Goal: Entertainment & Leisure: Consume media (video, audio)

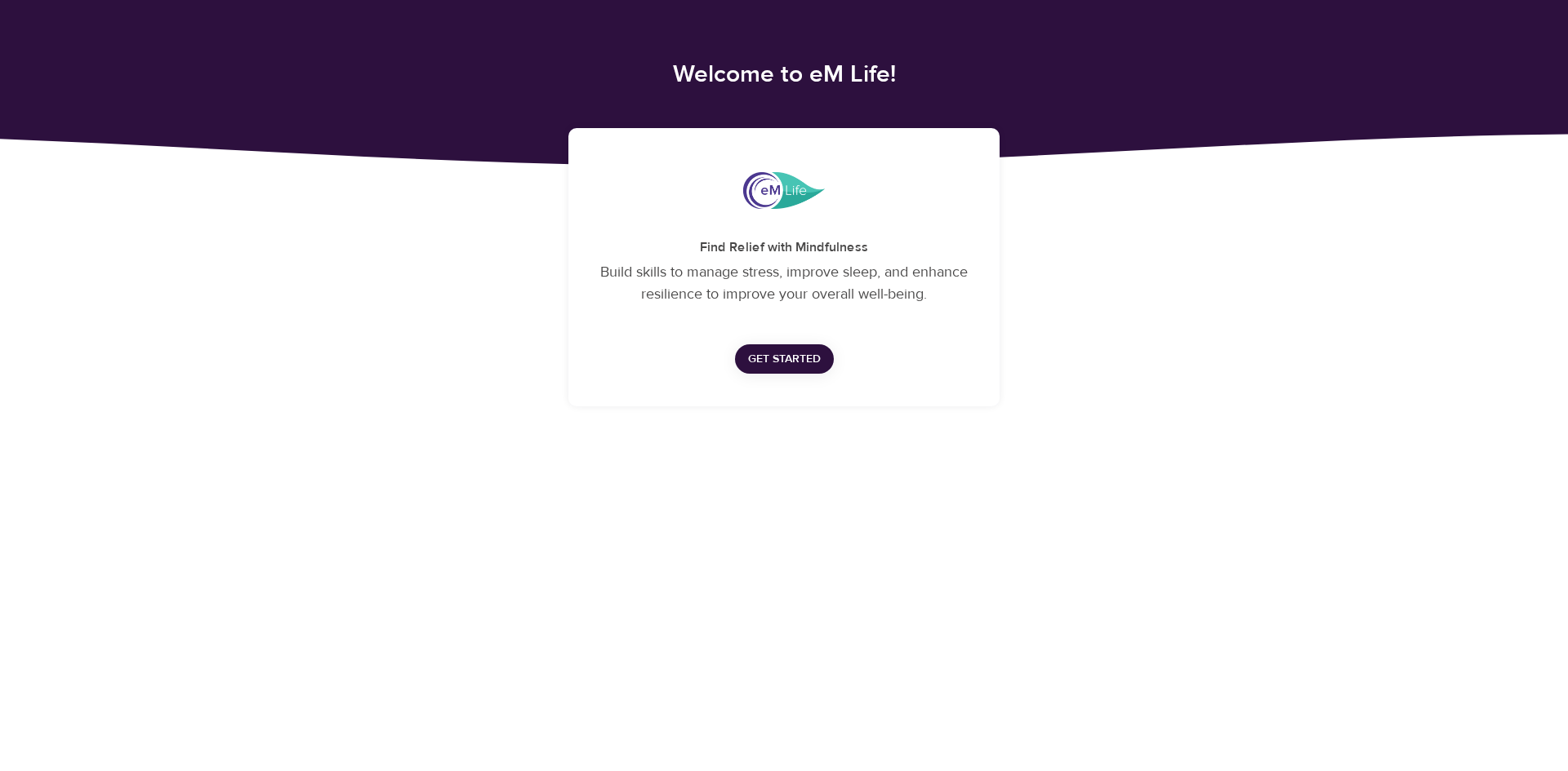
click at [770, 363] on span "Get Started" at bounding box center [784, 359] width 73 height 20
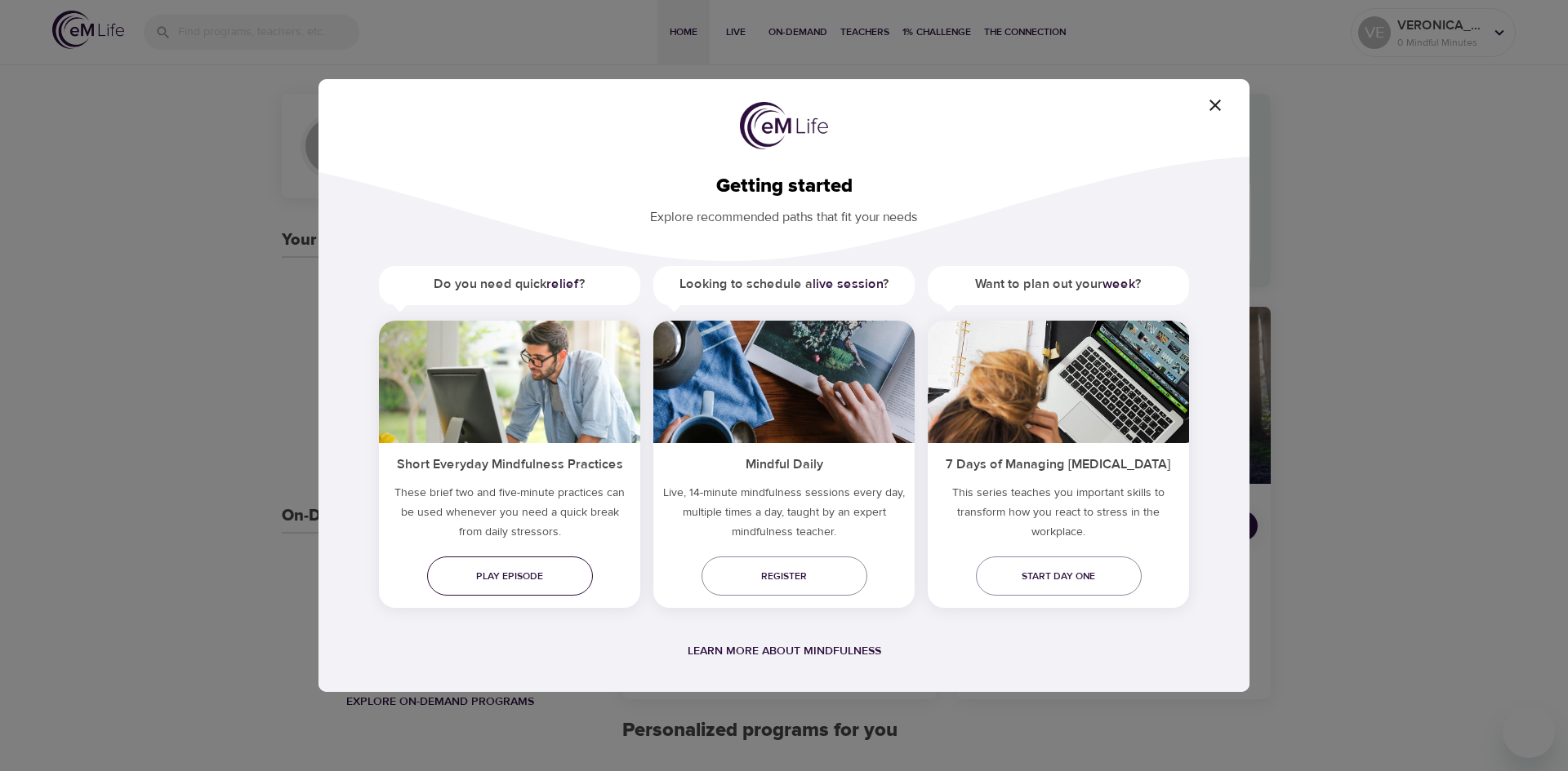
click at [498, 580] on span "Play episode" at bounding box center [509, 577] width 140 height 18
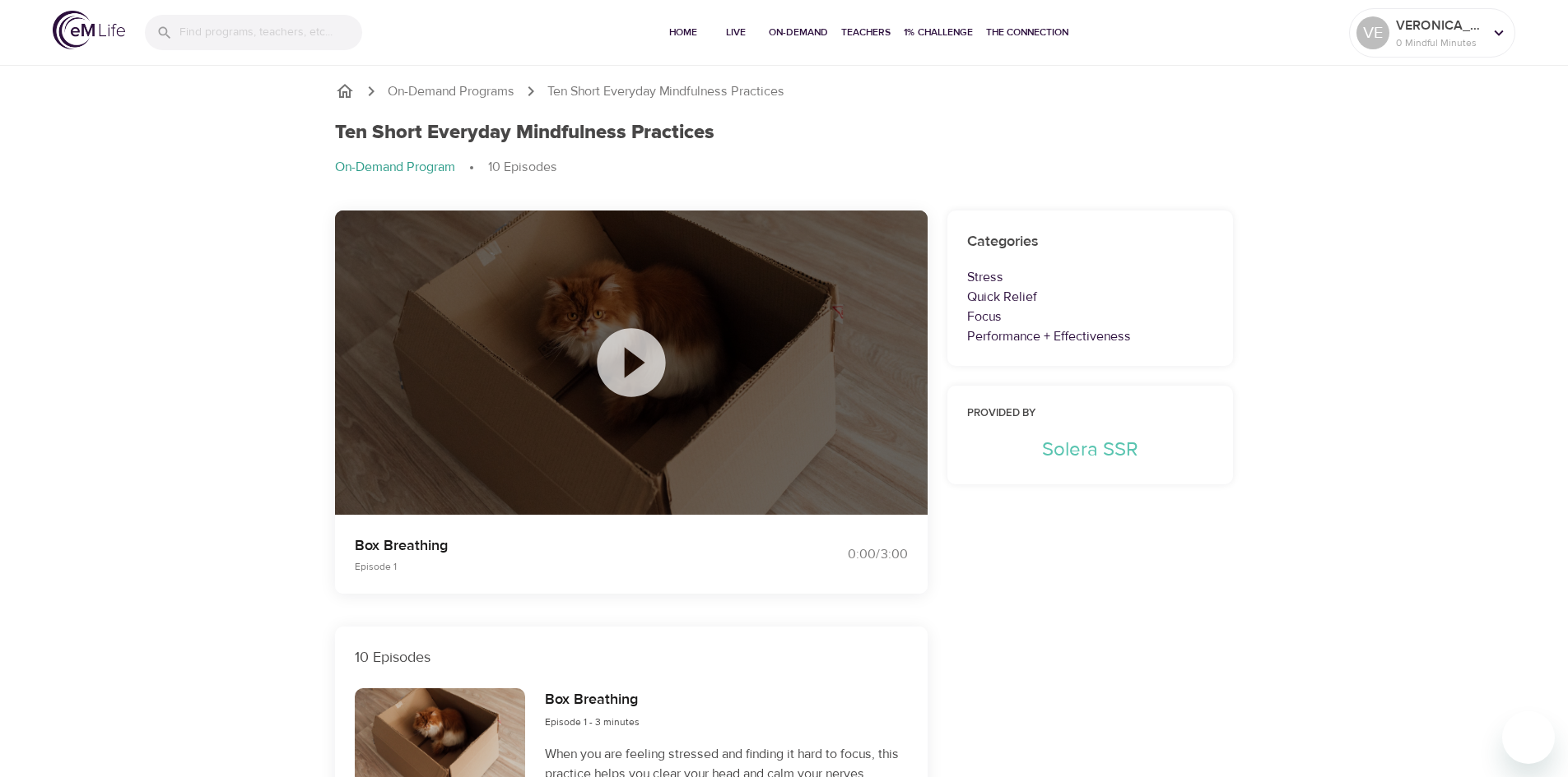
click at [633, 366] on icon at bounding box center [630, 362] width 82 height 82
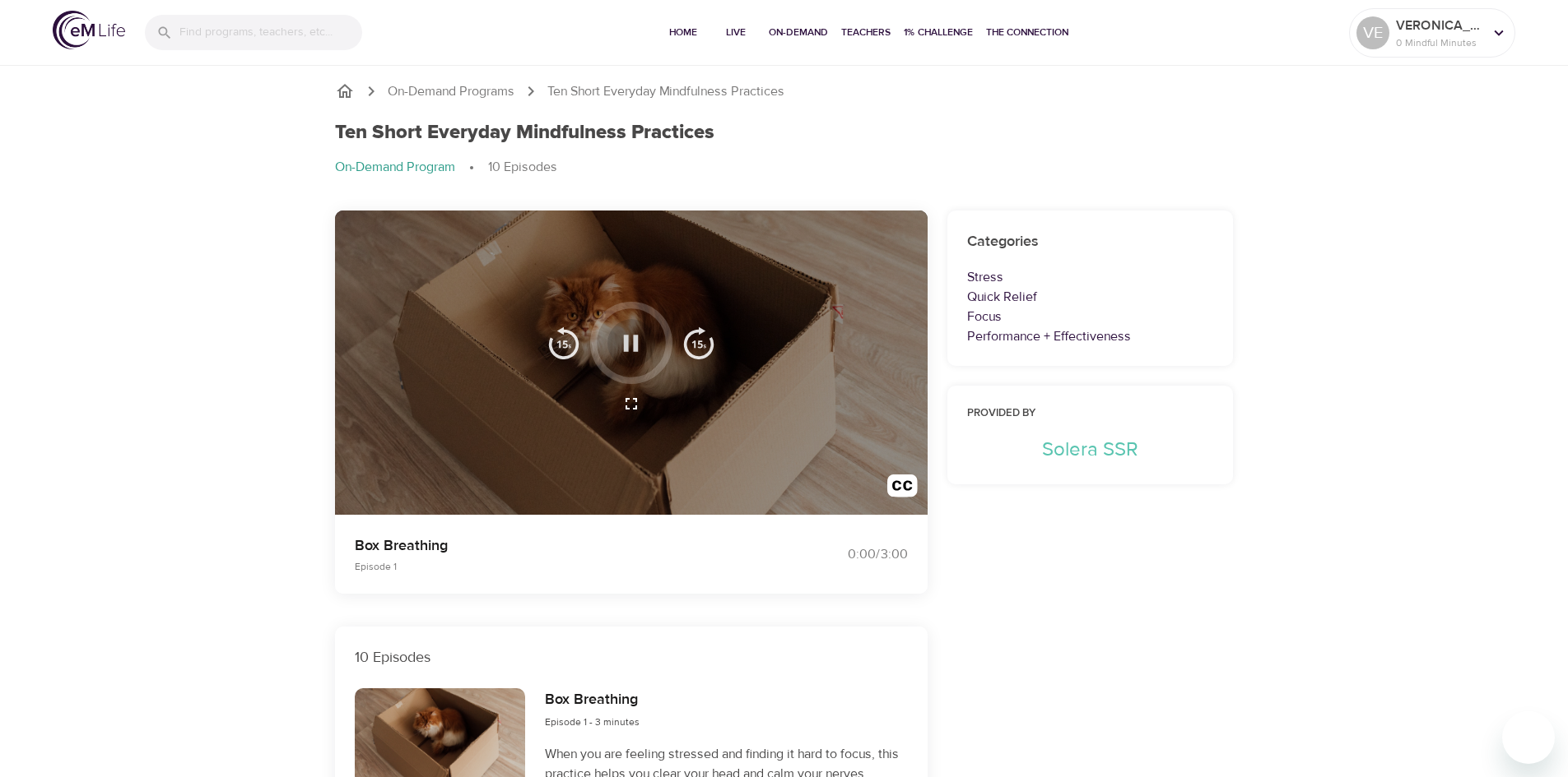
click at [623, 343] on icon "button" at bounding box center [630, 343] width 29 height 29
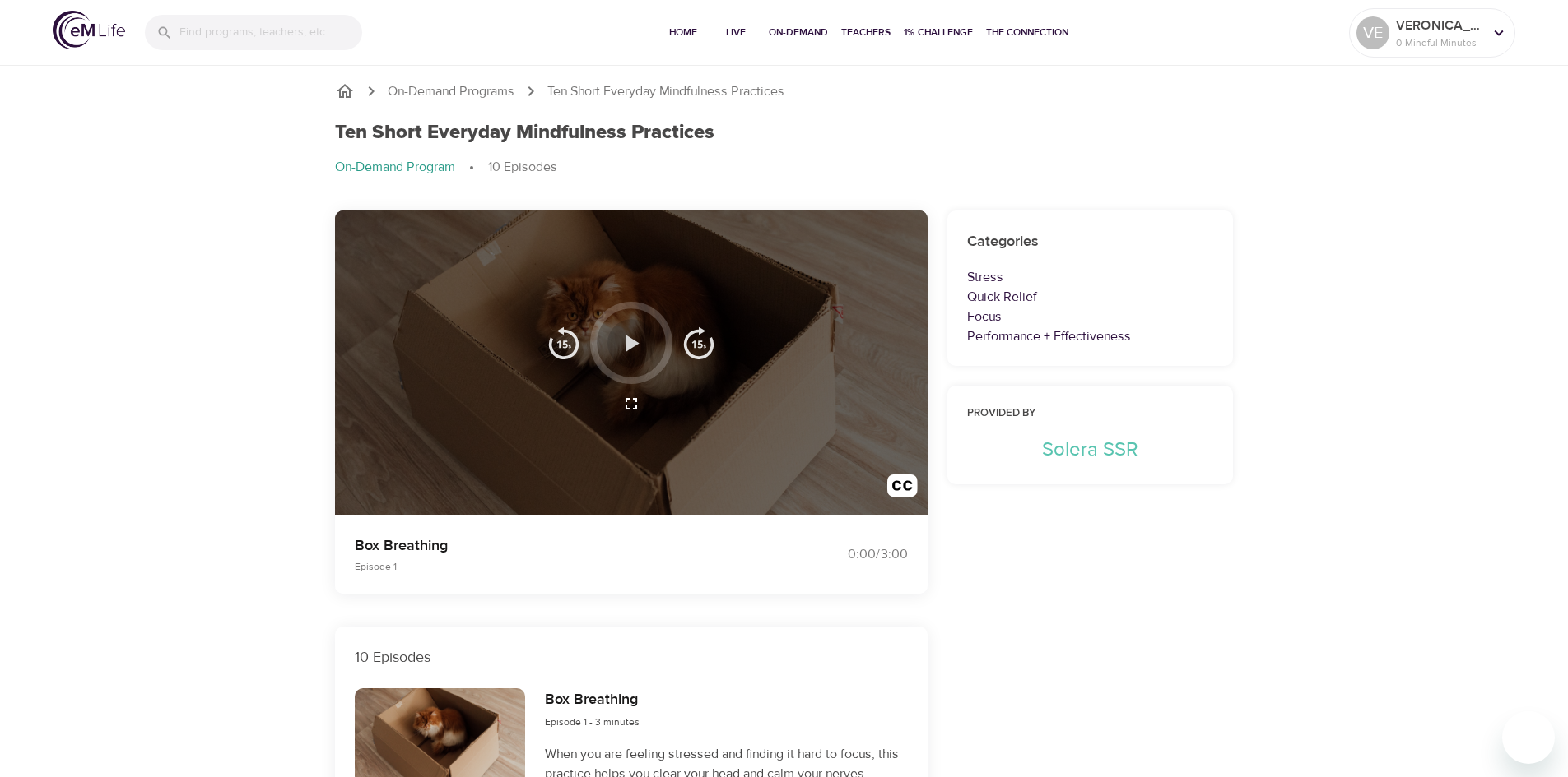
click at [632, 345] on icon "button" at bounding box center [632, 342] width 13 height 17
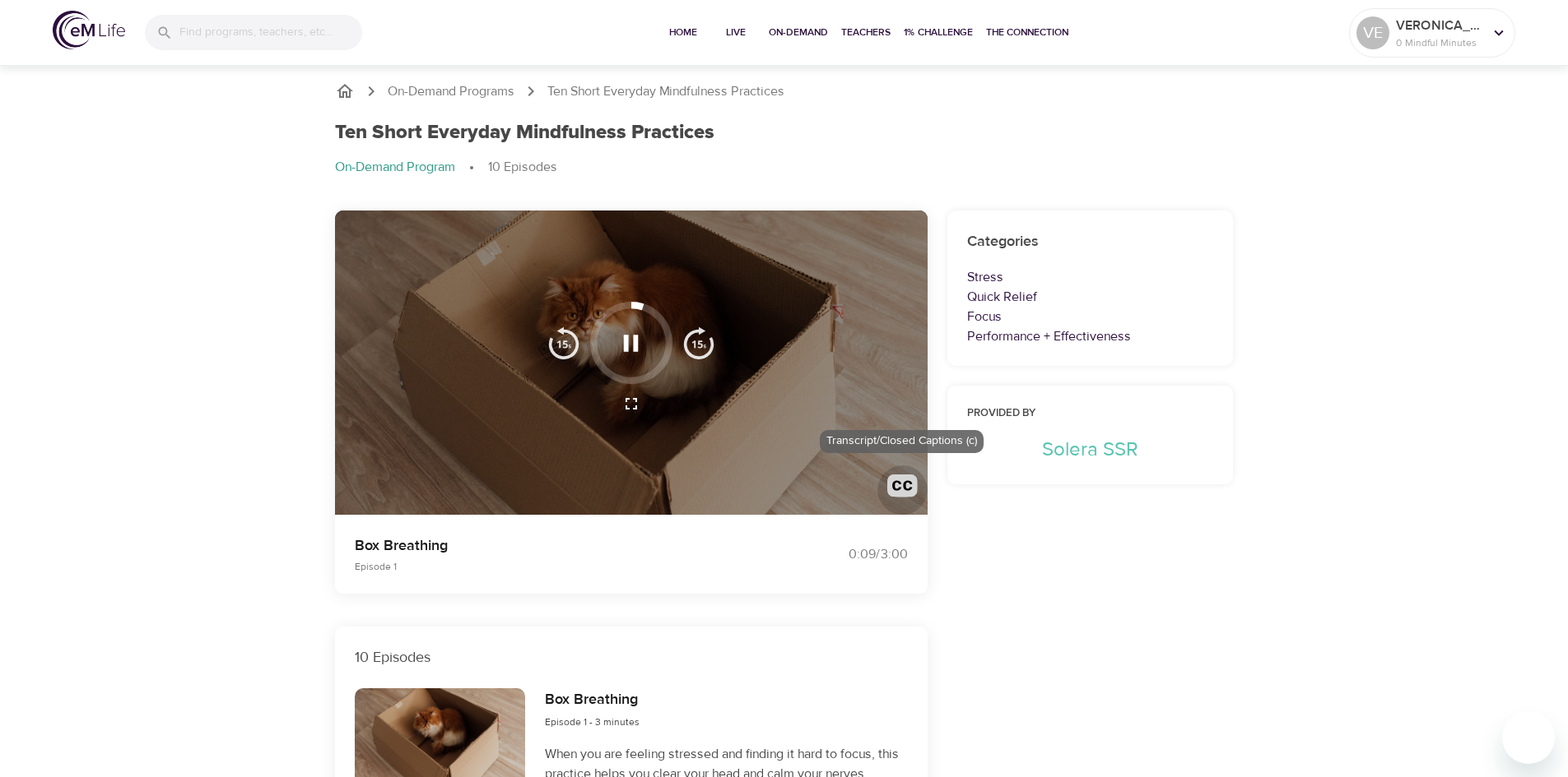
click at [903, 487] on img "button" at bounding box center [902, 489] width 30 height 30
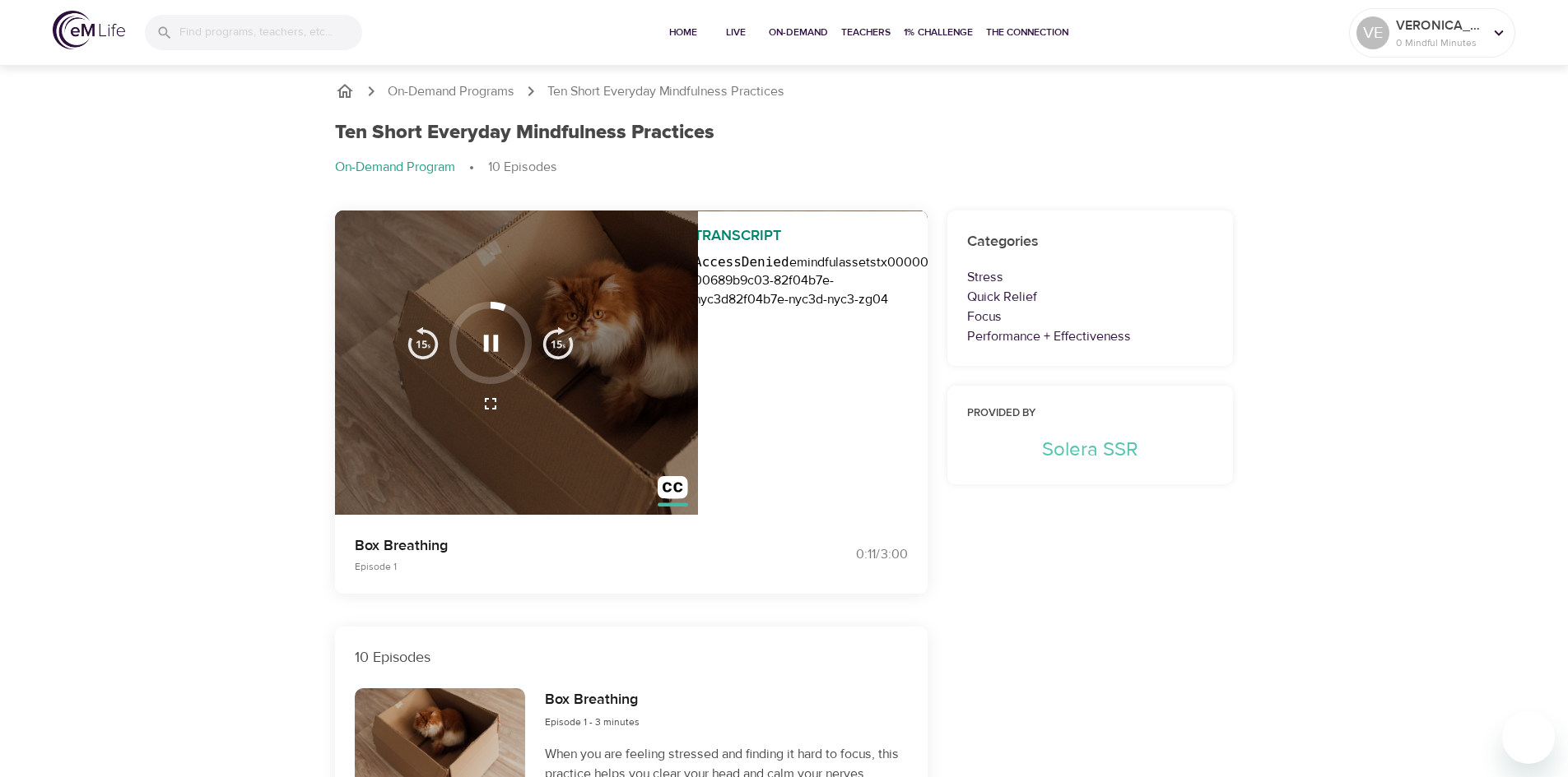
scroll to position [0, 33]
click at [676, 485] on img "button" at bounding box center [673, 491] width 30 height 30
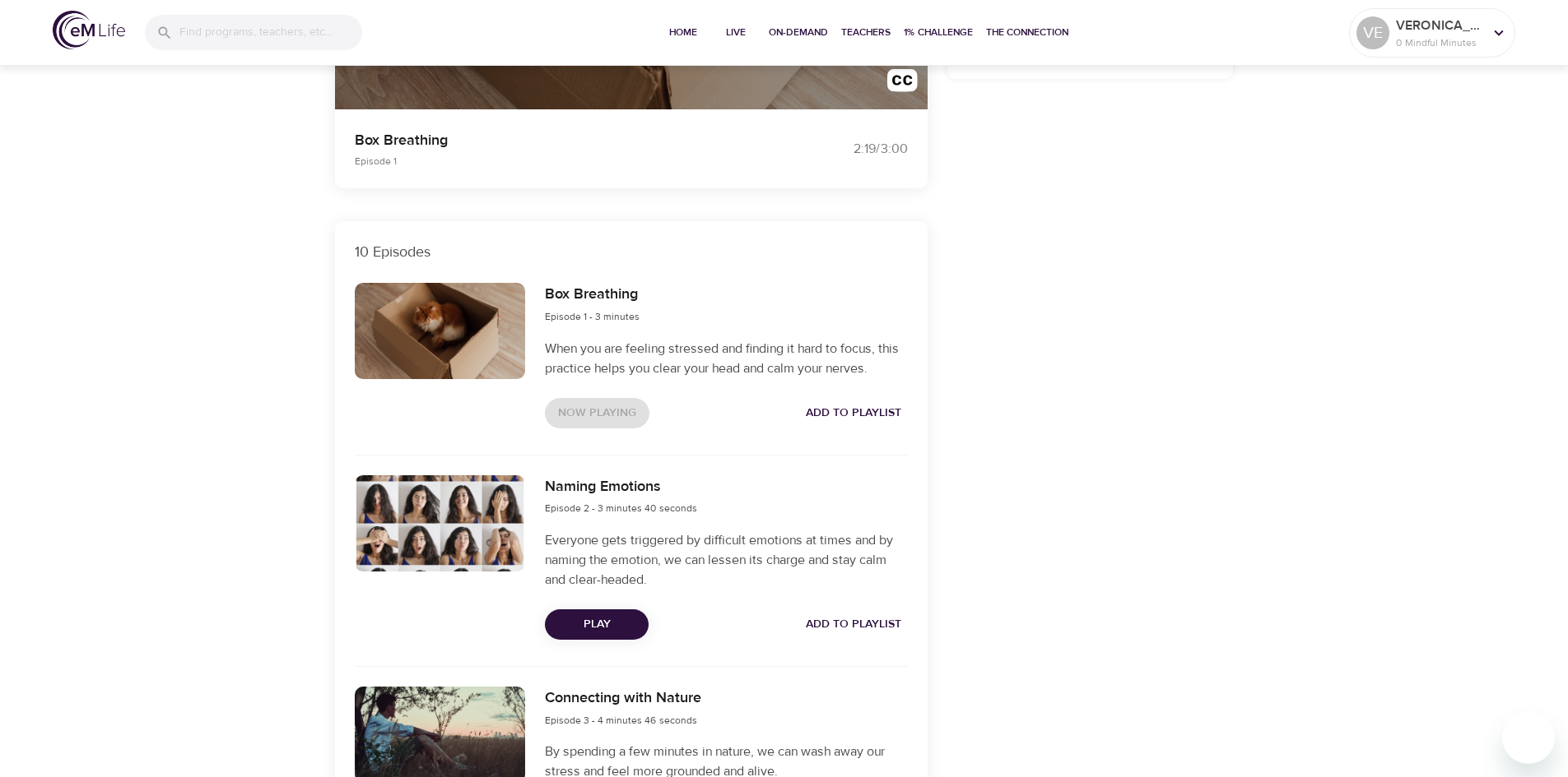
scroll to position [0, 0]
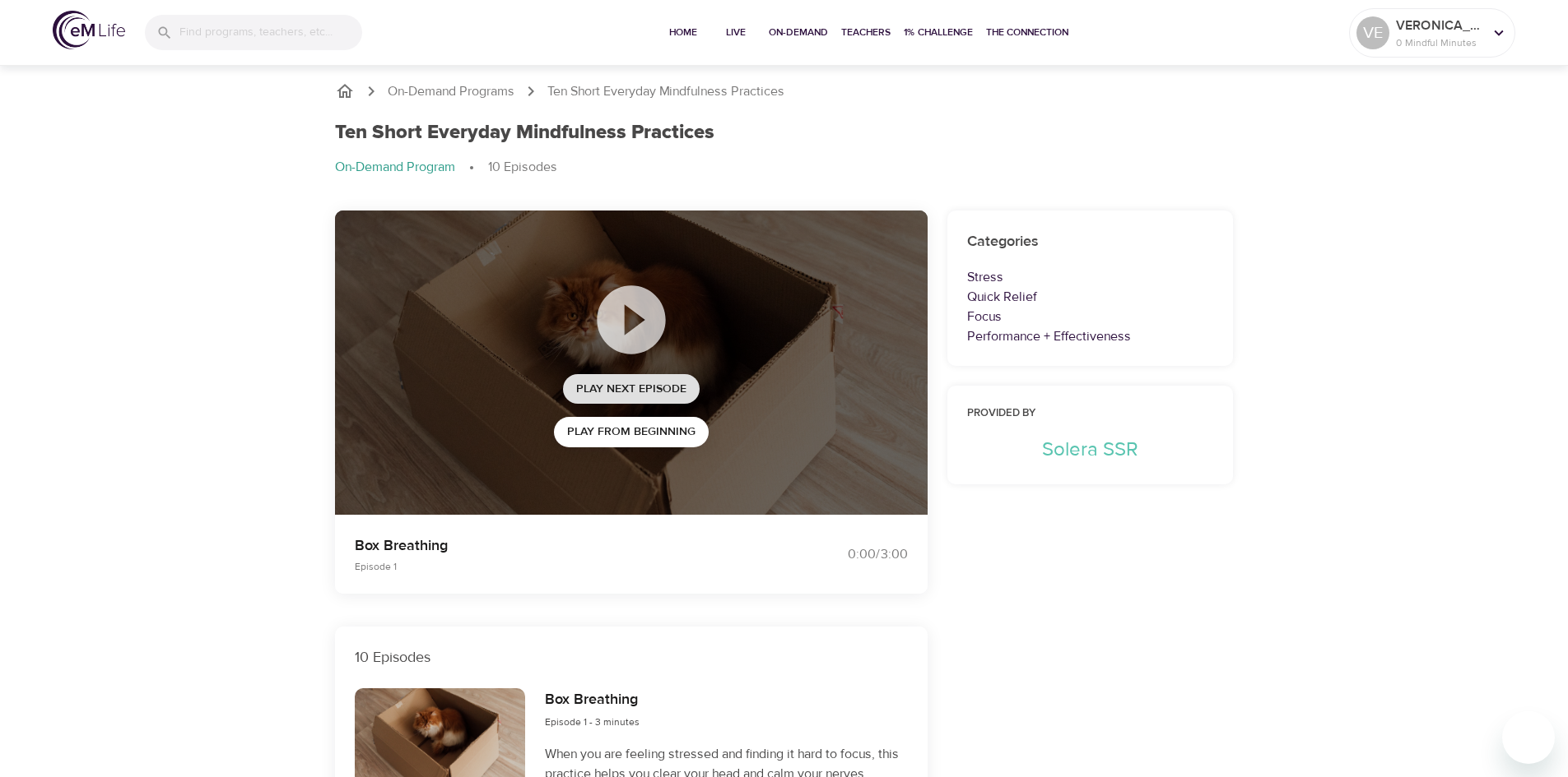
click at [648, 390] on span "Play Next Episode" at bounding box center [631, 388] width 111 height 20
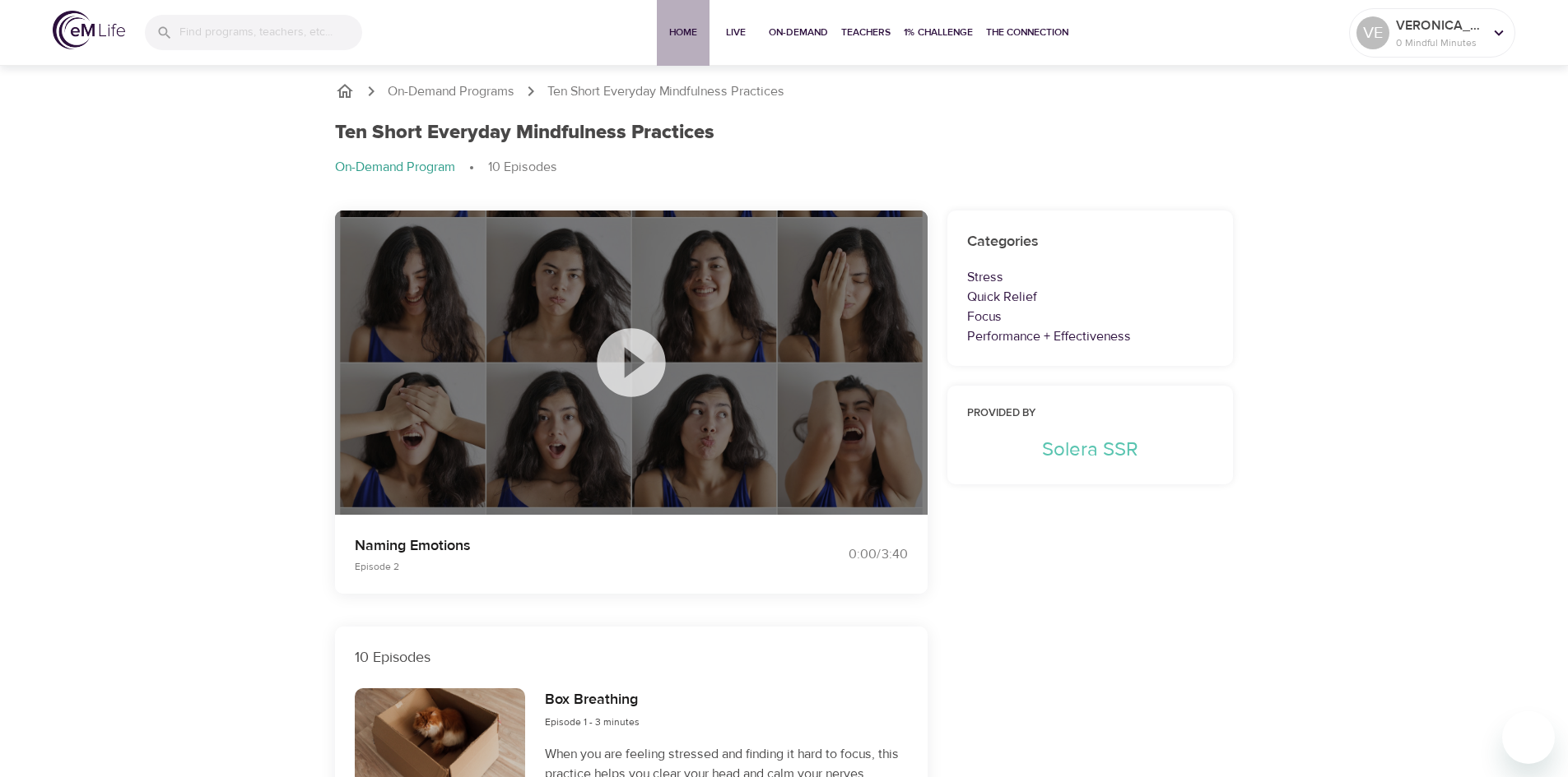
click at [683, 40] on span "Home" at bounding box center [683, 33] width 40 height 18
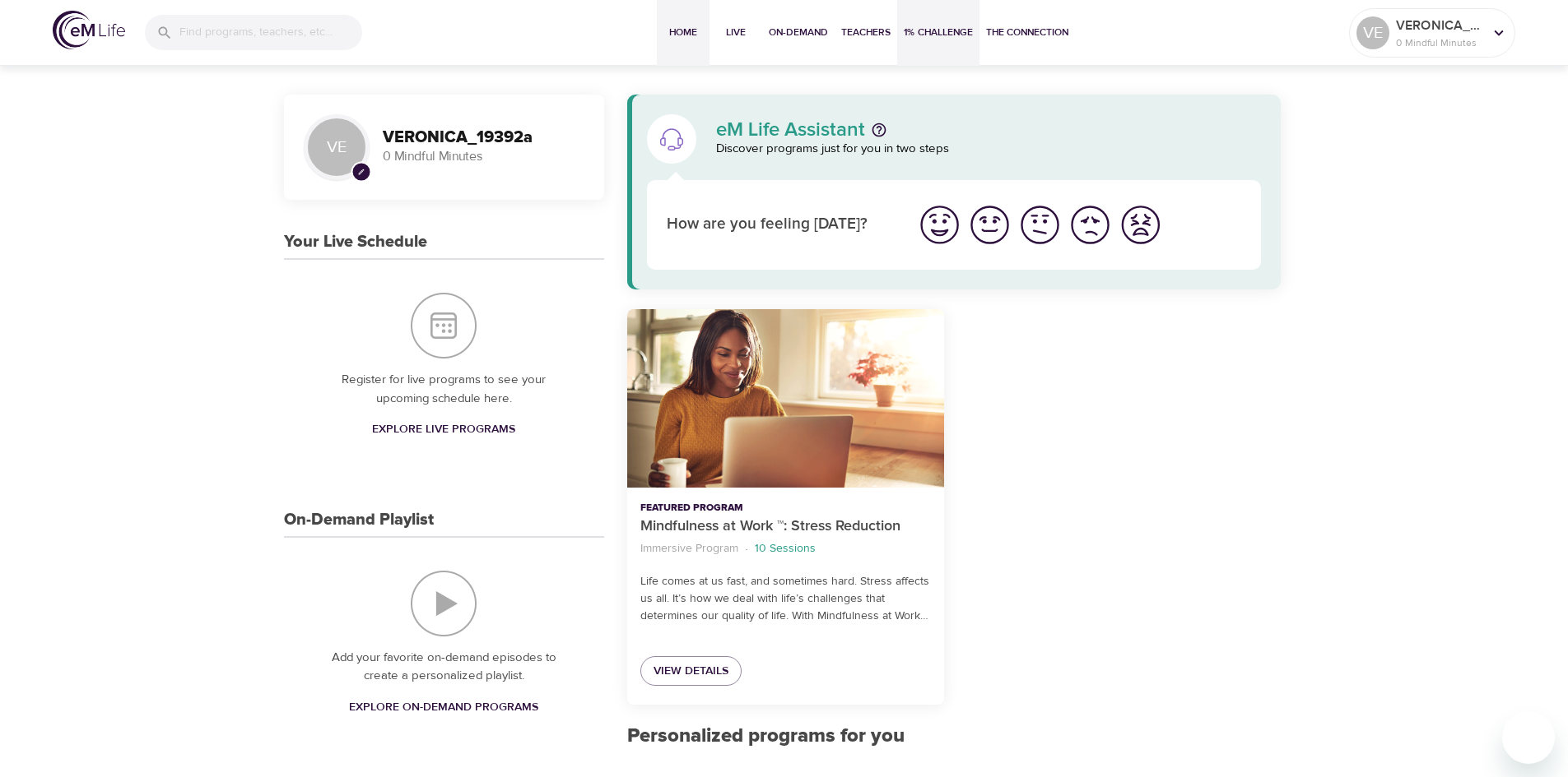
click at [950, 38] on span "1% Challenge" at bounding box center [938, 33] width 69 height 18
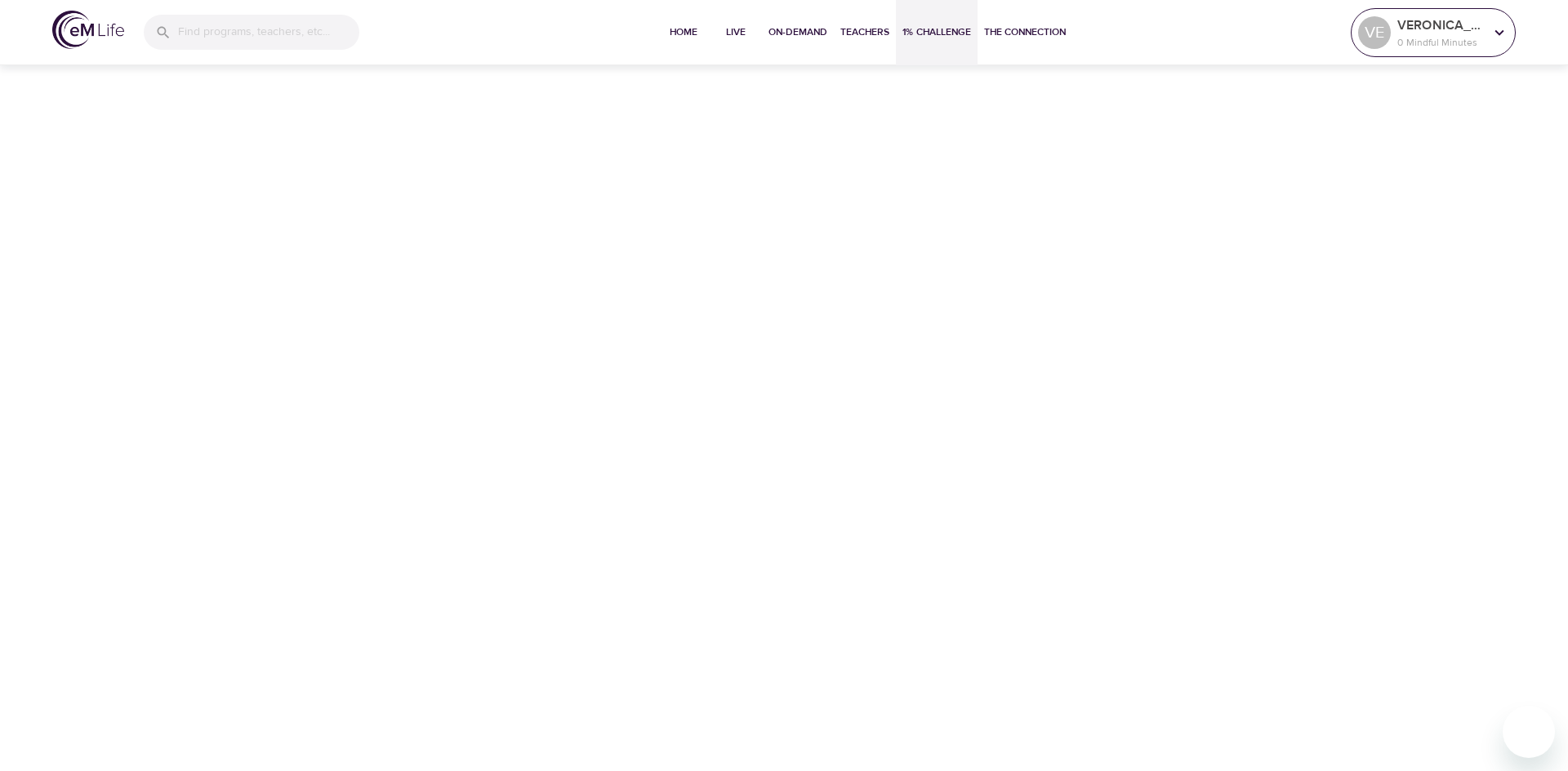
click at [1452, 33] on p "VERONICA_19392a" at bounding box center [1440, 25] width 87 height 19
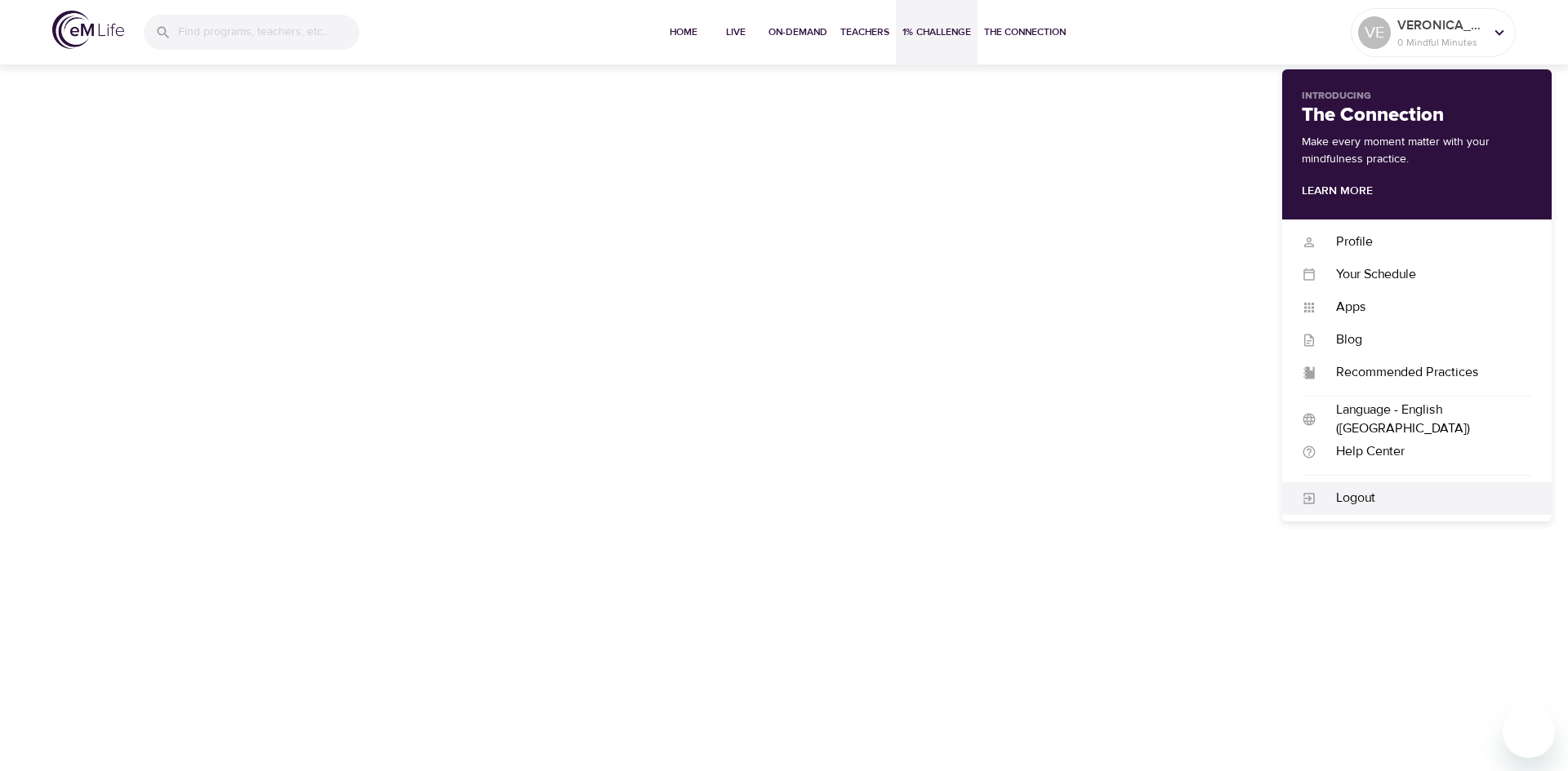
click at [1370, 501] on div "Logout" at bounding box center [1423, 498] width 215 height 18
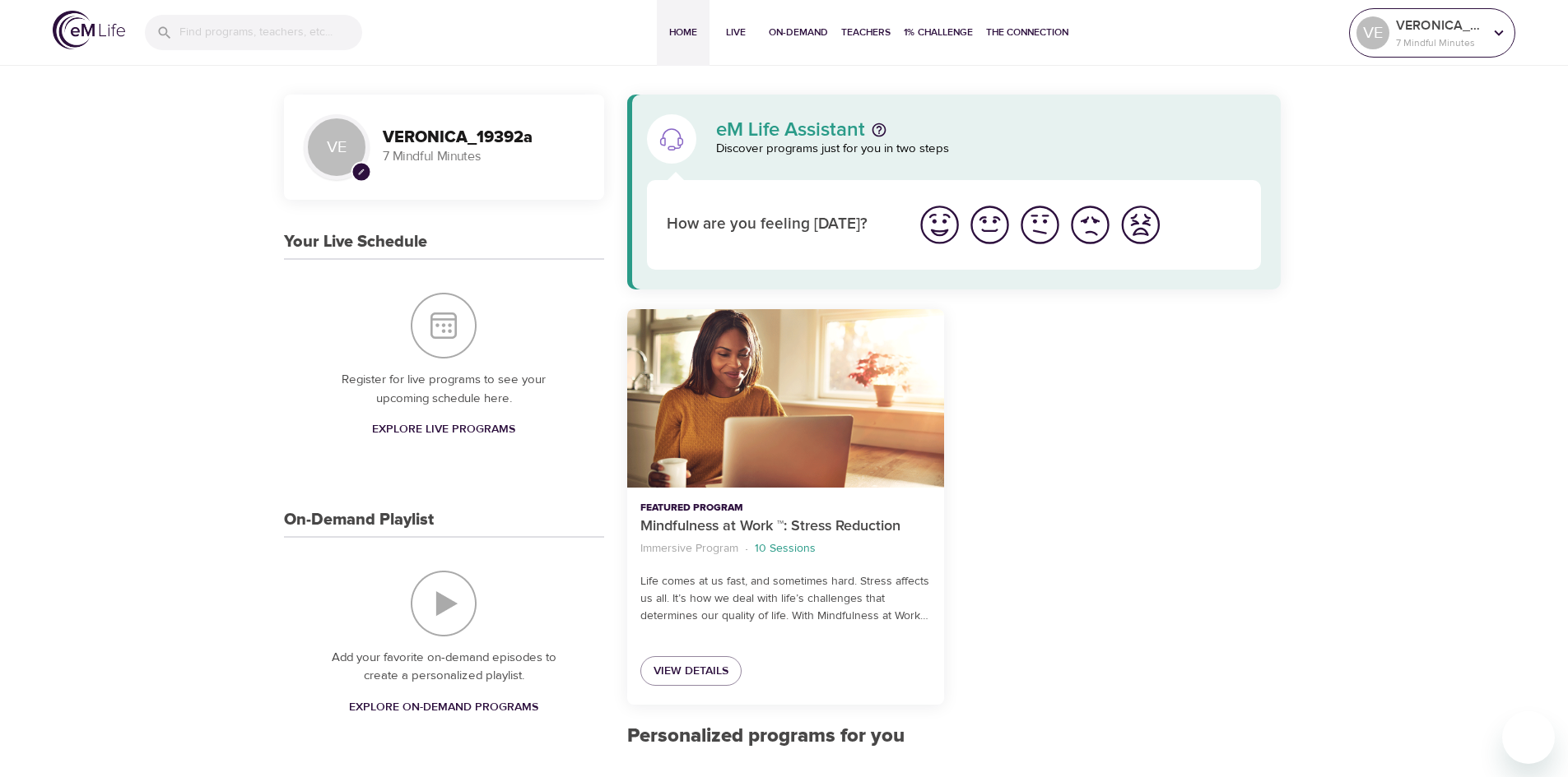
click at [1475, 36] on p "7 Mindful Minutes" at bounding box center [1439, 42] width 88 height 15
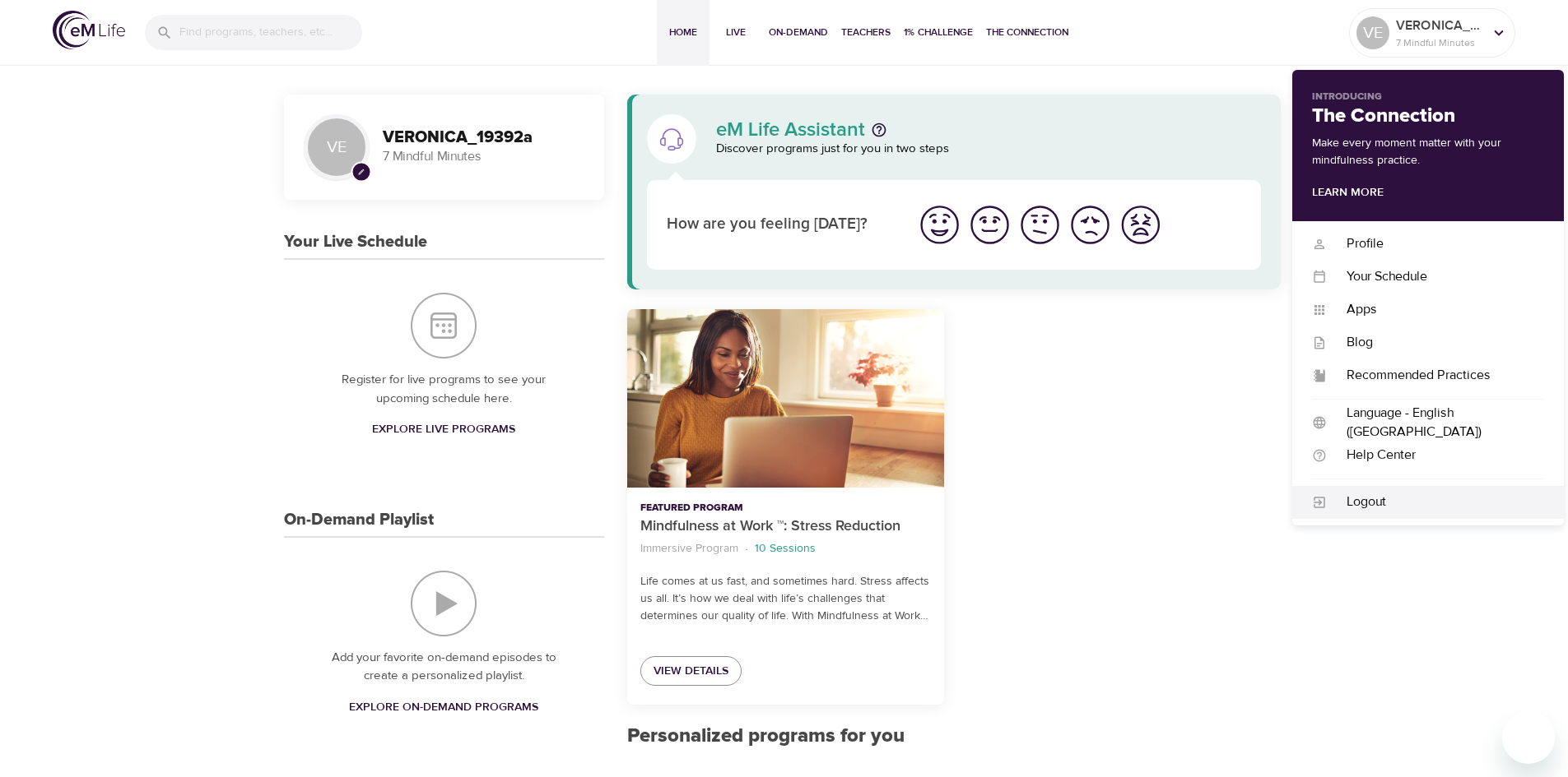
click at [1367, 504] on div "Logout" at bounding box center [1434, 502] width 217 height 19
